Goal: Task Accomplishment & Management: Use online tool/utility

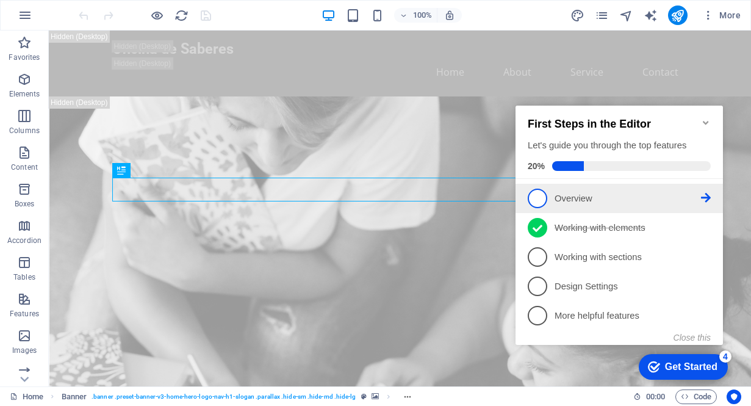
click at [707, 196] on icon at bounding box center [706, 198] width 10 height 10
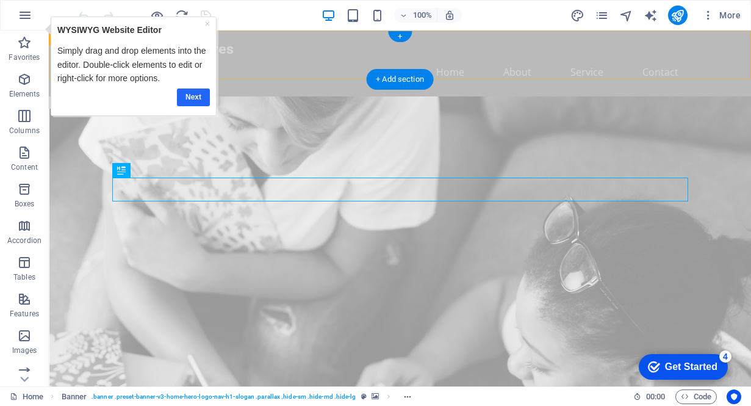
click at [192, 95] on link "Next" at bounding box center [192, 97] width 33 height 18
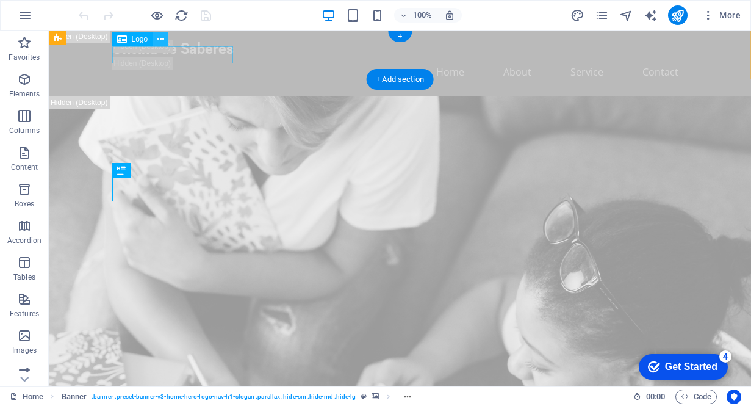
click at [159, 37] on icon at bounding box center [160, 39] width 7 height 13
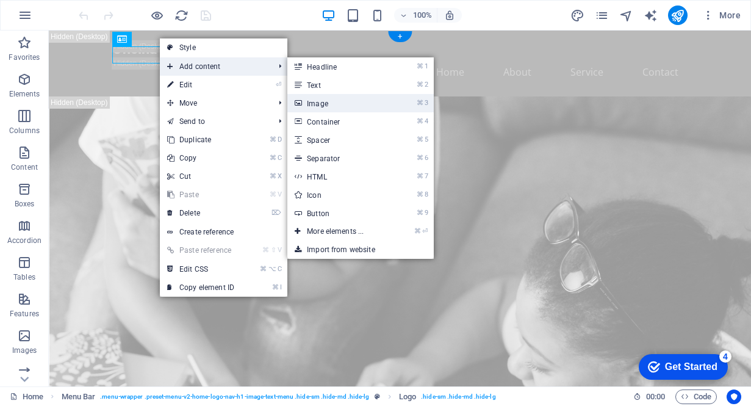
click at [322, 103] on link "⌘ 3 Image" at bounding box center [337, 103] width 101 height 18
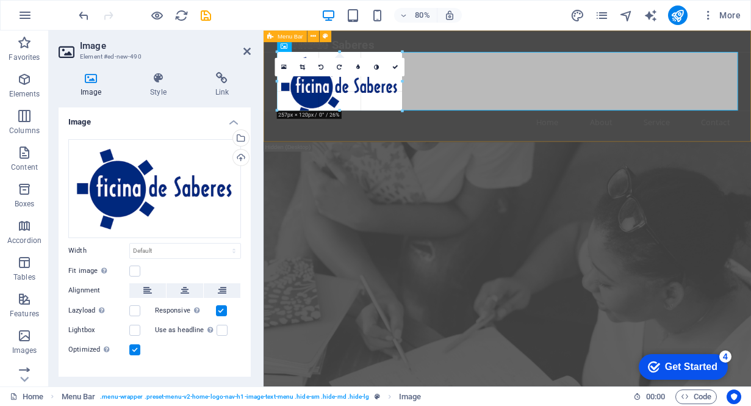
drag, startPoint x: 277, startPoint y: 51, endPoint x: 365, endPoint y: 142, distance: 126.5
type input "255"
select select "px"
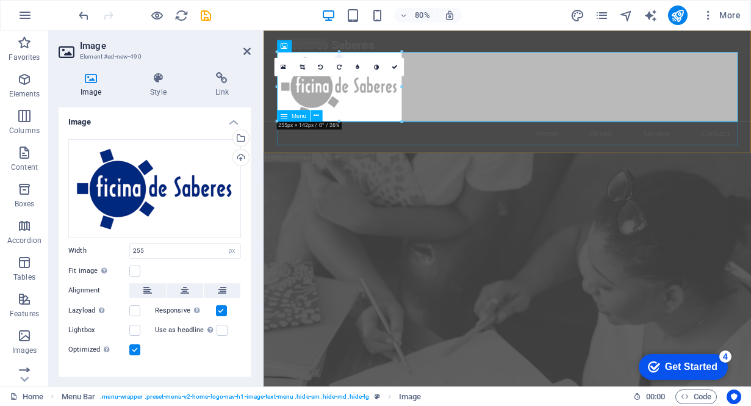
click at [453, 157] on nav "Home About Service Contact" at bounding box center [569, 158] width 576 height 29
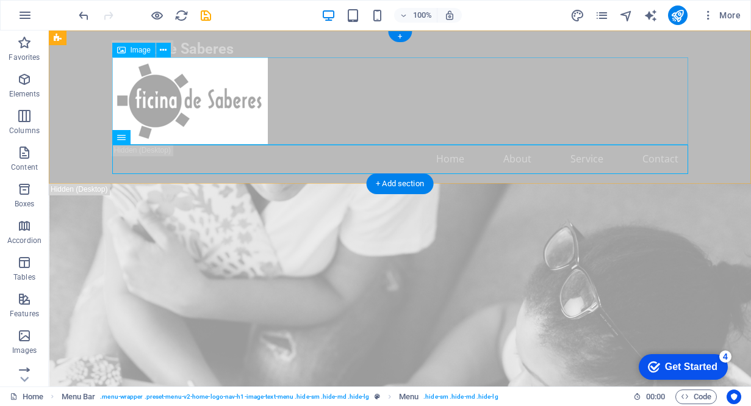
click at [142, 79] on figure at bounding box center [400, 100] width 576 height 87
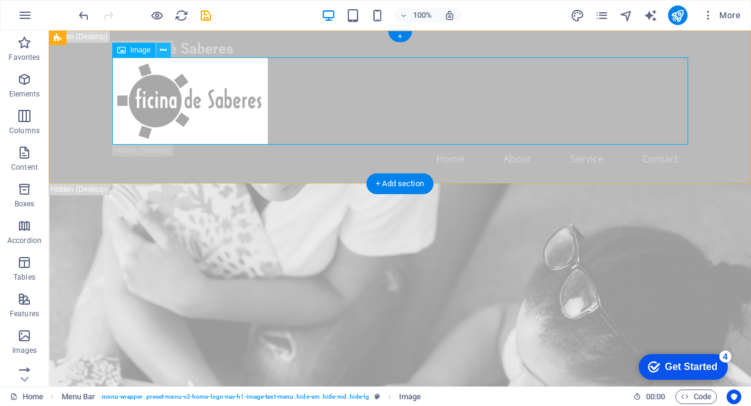
click at [167, 49] on icon at bounding box center [163, 50] width 7 height 13
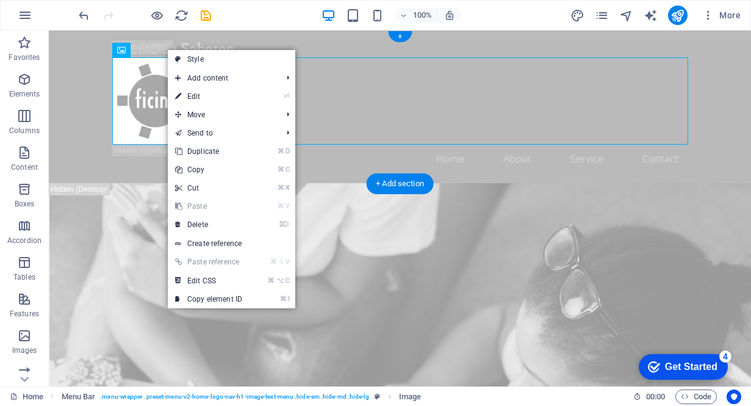
click at [133, 80] on figure at bounding box center [400, 100] width 576 height 87
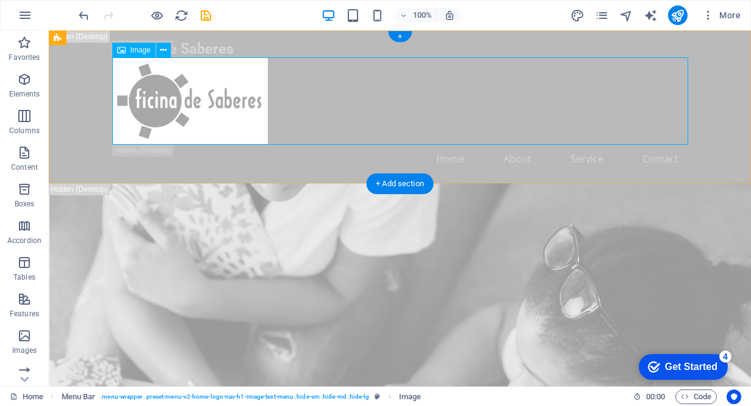
click at [125, 51] on icon at bounding box center [121, 50] width 9 height 15
click at [144, 93] on figure at bounding box center [400, 100] width 576 height 87
select select "px"
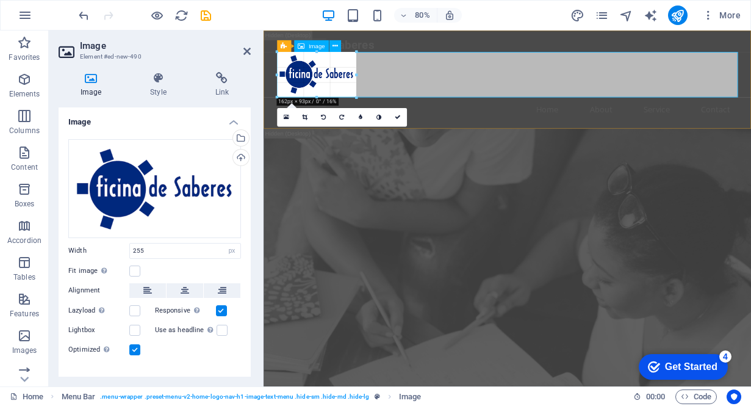
drag, startPoint x: 401, startPoint y: 121, endPoint x: 342, endPoint y: 92, distance: 65.5
type input "162"
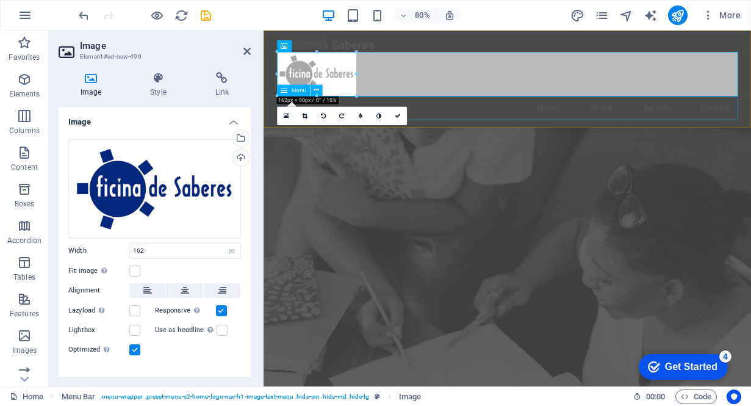
click at [455, 126] on nav "Home About Service Contact" at bounding box center [569, 126] width 576 height 29
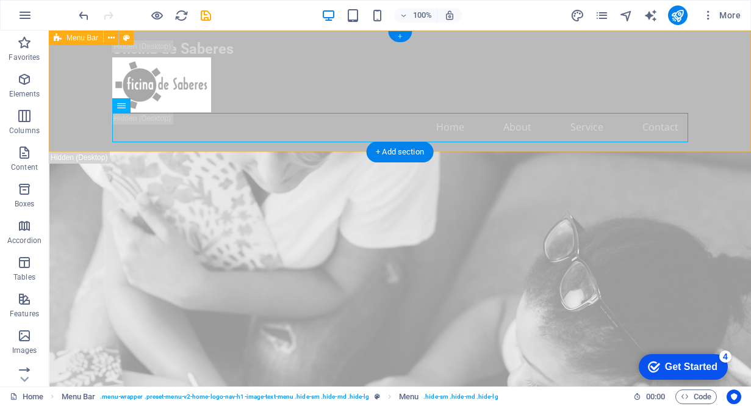
click at [402, 38] on div "+" at bounding box center [400, 36] width 24 height 11
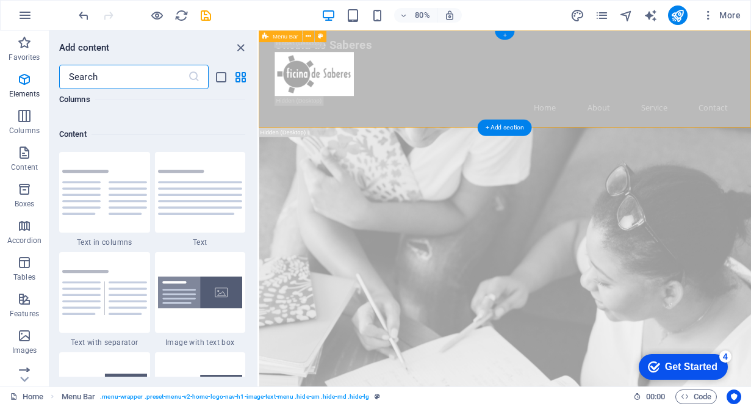
scroll to position [2135, 0]
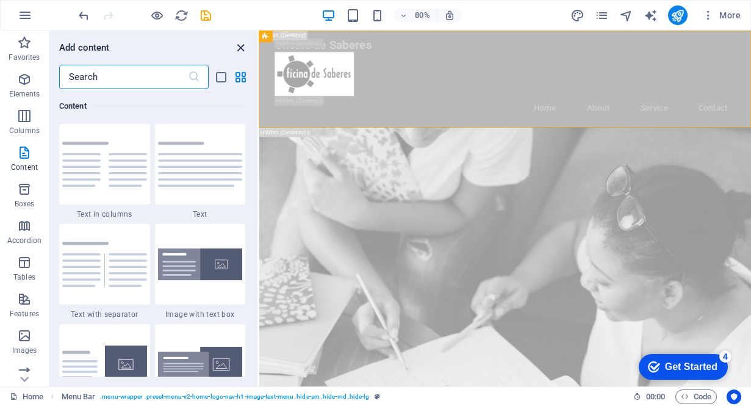
click at [244, 46] on icon "close panel" at bounding box center [241, 48] width 14 height 14
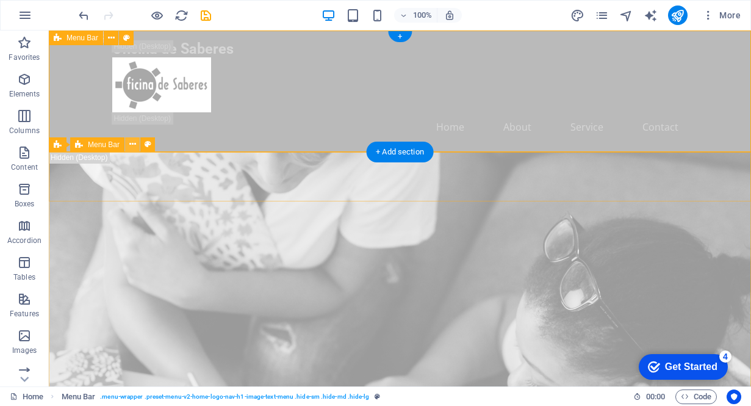
click at [132, 145] on icon at bounding box center [132, 144] width 7 height 13
